Goal: Information Seeking & Learning: Learn about a topic

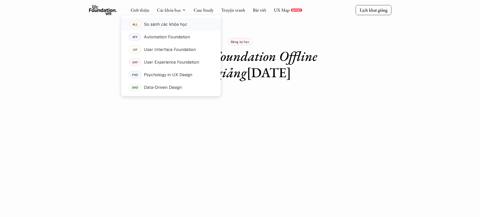
click at [180, 25] on p "So sánh các khóa học" at bounding box center [165, 24] width 43 height 8
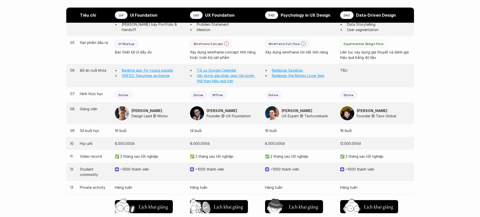
scroll to position [585, 0]
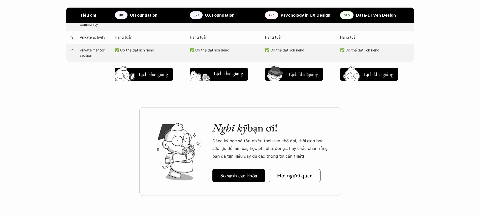
click at [200, 68] on button "Chờ hơi lâu Lịch khai giảng" at bounding box center [219, 74] width 58 height 13
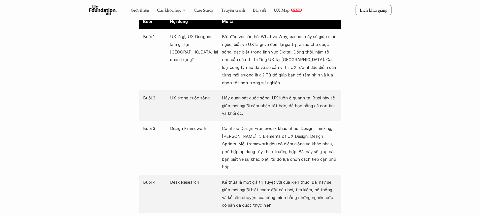
scroll to position [193, 0]
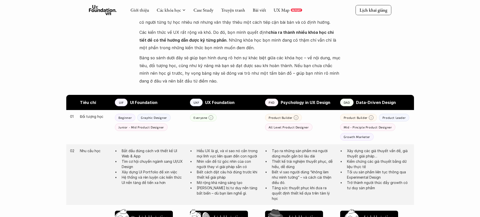
scroll to position [585, 0]
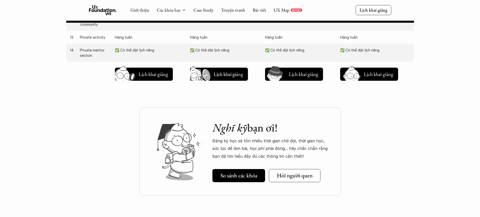
click at [200, 50] on p "✅ Có thể đặt lịch riêng" at bounding box center [225, 49] width 70 height 5
click at [233, 75] on h5 "Lịch khai giảng" at bounding box center [228, 73] width 29 height 7
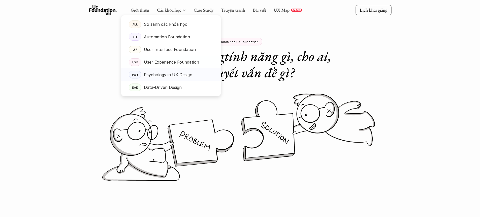
click at [188, 74] on p "Psychology in UX Design" at bounding box center [168, 75] width 48 height 8
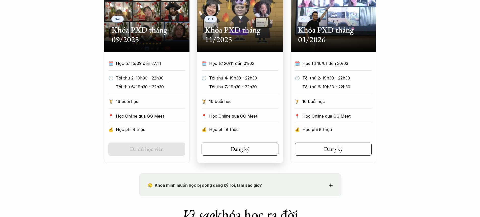
scroll to position [282, 0]
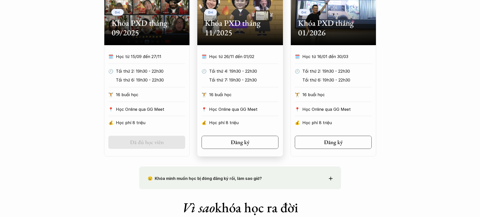
click at [237, 65] on div "🗓️ Học từ 26/11 đến 01/02 🕙 Tối thứ 4: 19h30 - 22h30 Tối thứ 7: 19h30 - 22h30 🏋…" at bounding box center [240, 91] width 92 height 76
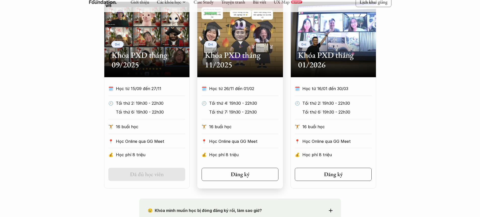
scroll to position [221, 0]
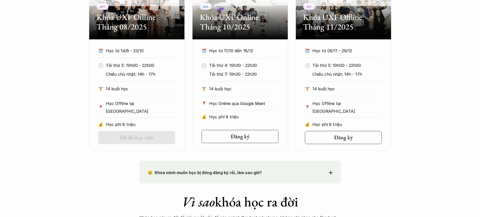
scroll to position [286, 0]
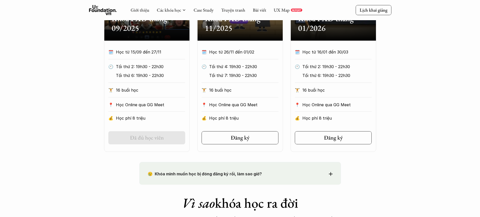
scroll to position [221, 0]
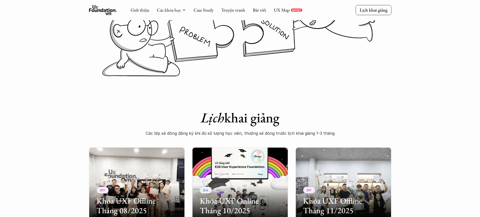
scroll to position [32, 0]
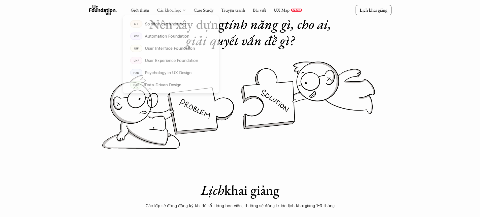
click at [159, 9] on link "Các khóa học" at bounding box center [169, 10] width 24 height 6
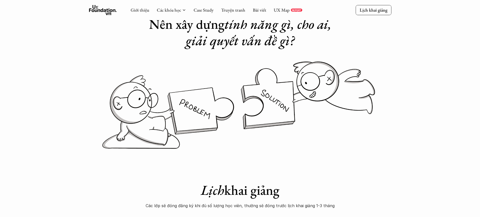
click at [152, 23] on h1 "Nên xây dựng tính năng gì, cho ai, giải quyết vấn đề gì?" at bounding box center [240, 32] width 202 height 33
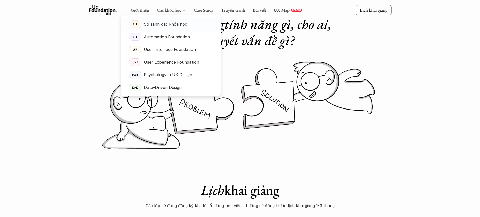
click at [168, 21] on p "So sánh các khóa học" at bounding box center [165, 24] width 43 height 8
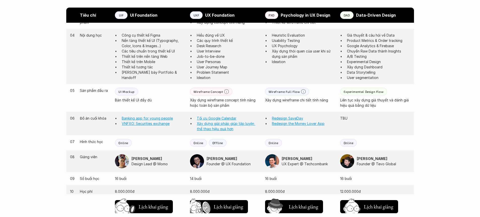
scroll to position [388, 0]
click at [281, 91] on p "Wireframe Full Flow" at bounding box center [284, 91] width 31 height 4
click at [311, 92] on div "Wireframe Full Flow Xây dựng wireframe chi tiết tính năng" at bounding box center [300, 94] width 70 height 15
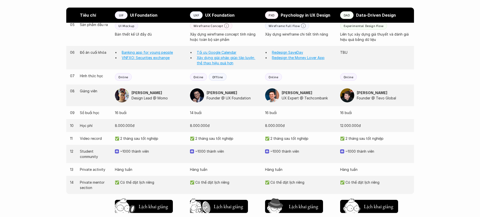
scroll to position [418, 0]
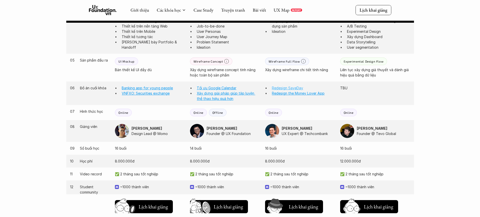
click at [289, 87] on link "Redesign SaveDay" at bounding box center [287, 88] width 31 height 4
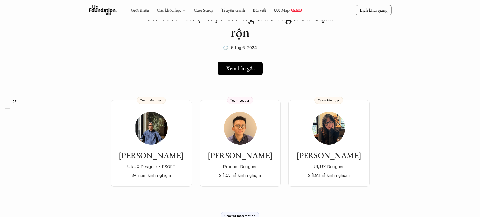
scroll to position [95, 0]
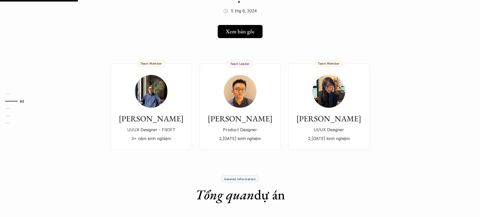
click at [353, 102] on div "[PERSON_NAME]/UX Designer 2,[DATE] kinh nghiệm" at bounding box center [328, 108] width 71 height 67
click at [245, 101] on img at bounding box center [240, 91] width 33 height 33
click at [130, 68] on link "Sơn Tùng UI/UX Designer - FSOFT 3+ năm kinh nghiệm Team Member" at bounding box center [151, 106] width 81 height 86
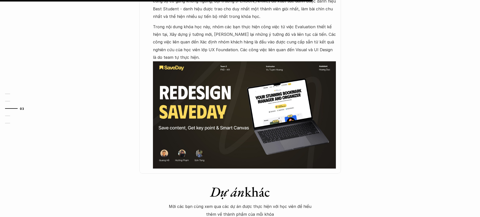
scroll to position [497, 0]
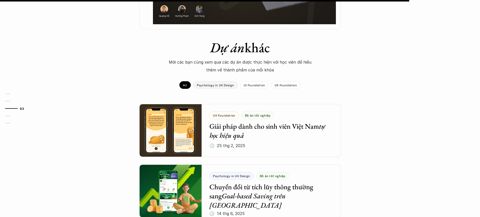
drag, startPoint x: 219, startPoint y: 84, endPoint x: 388, endPoint y: 78, distance: 168.9
click at [388, 78] on div "Dự án khác Mời các bạn cùng xem qua các dự án được thực hiện với học viên để hi…" at bounding box center [240, 71] width 480 height 64
click at [236, 82] on div "Psychology in UX Design" at bounding box center [215, 85] width 44 height 8
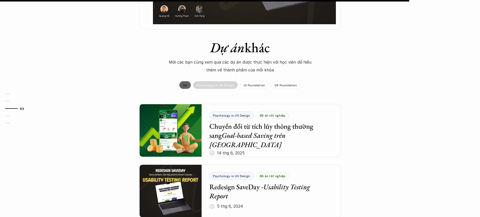
click at [229, 83] on p "Psychology in UX Design" at bounding box center [215, 85] width 37 height 4
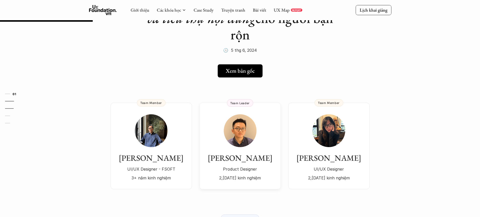
scroll to position [0, 0]
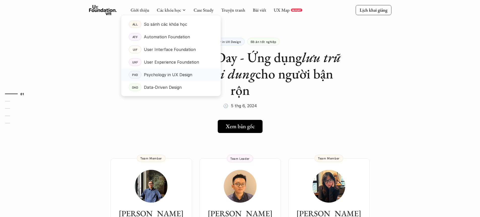
click at [171, 76] on p "Psychology in UX Design" at bounding box center [168, 75] width 48 height 8
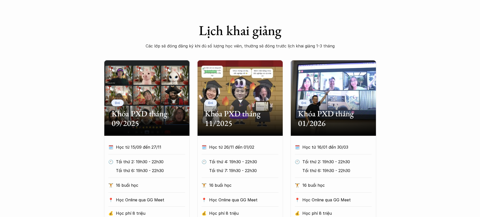
scroll to position [237, 0]
